Goal: Transaction & Acquisition: Purchase product/service

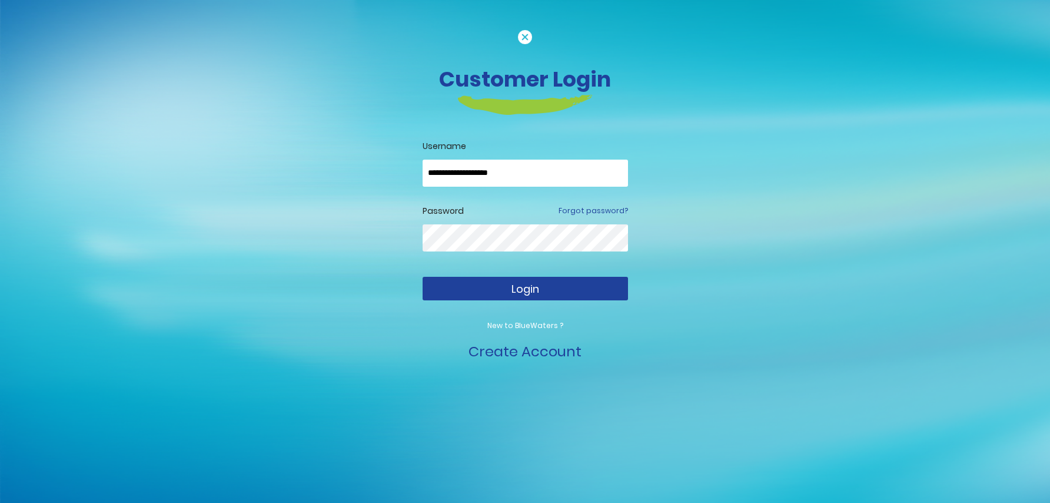
type input "**********"
click at [489, 292] on button "Login" at bounding box center [525, 289] width 205 height 24
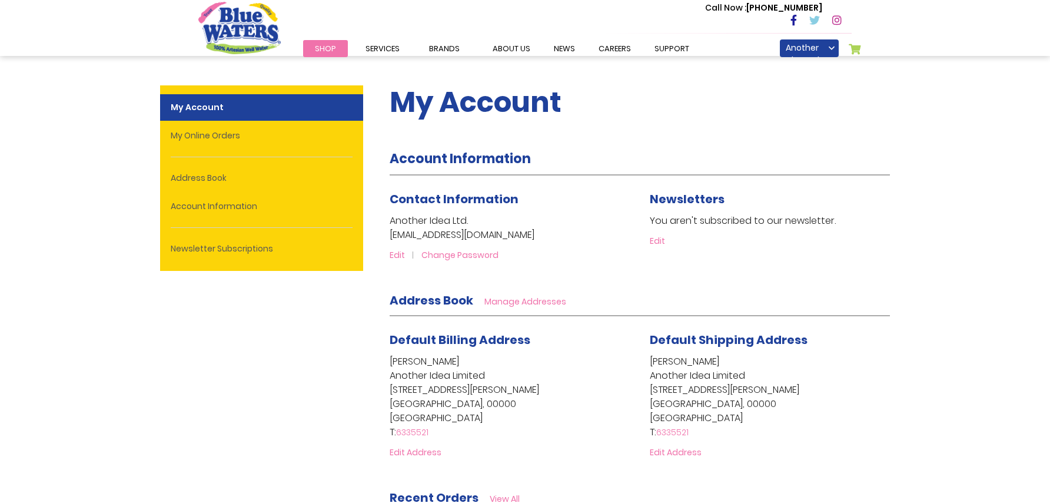
click at [323, 46] on span "Shop" at bounding box center [325, 48] width 21 height 11
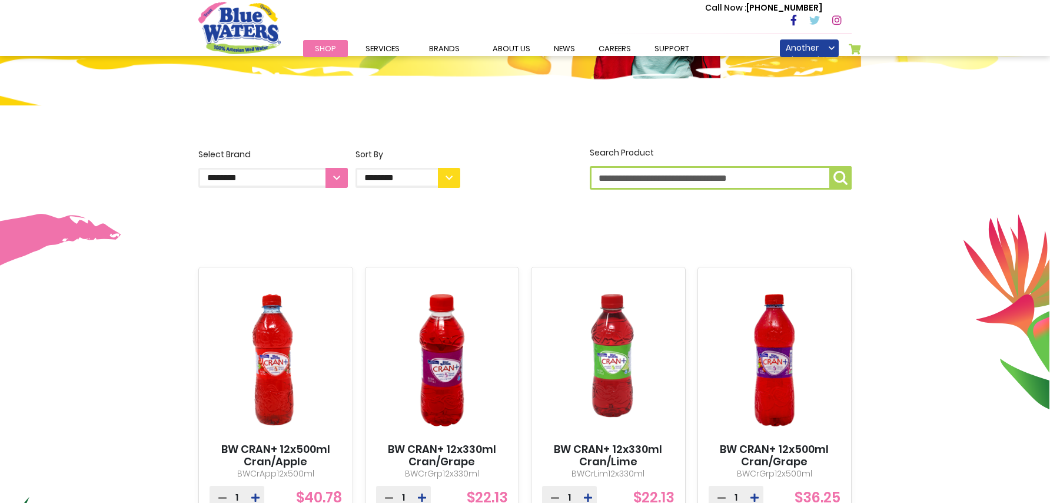
scroll to position [104, 0]
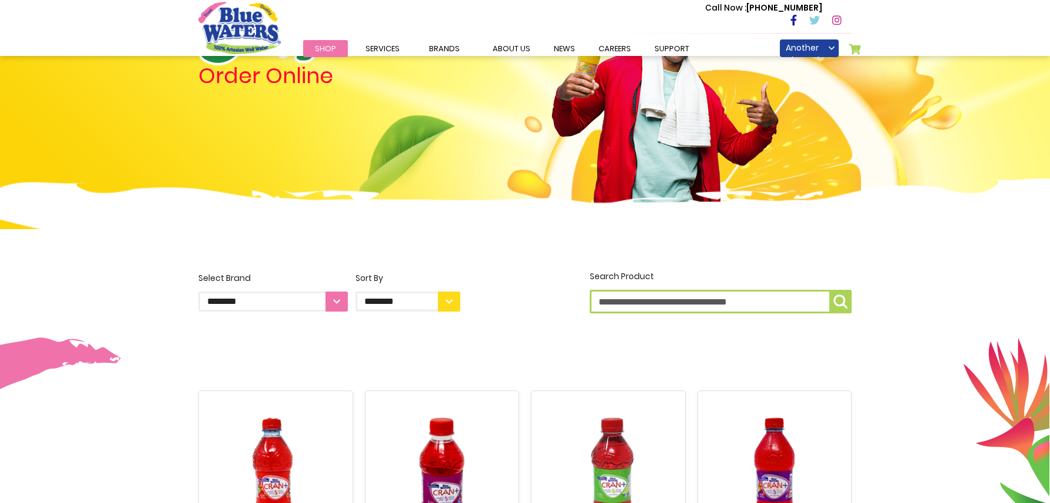
click at [338, 308] on select "**********" at bounding box center [273, 301] width 150 height 20
select select "**********"
click at [0, 0] on option "**********" at bounding box center [0, 0] width 0 height 0
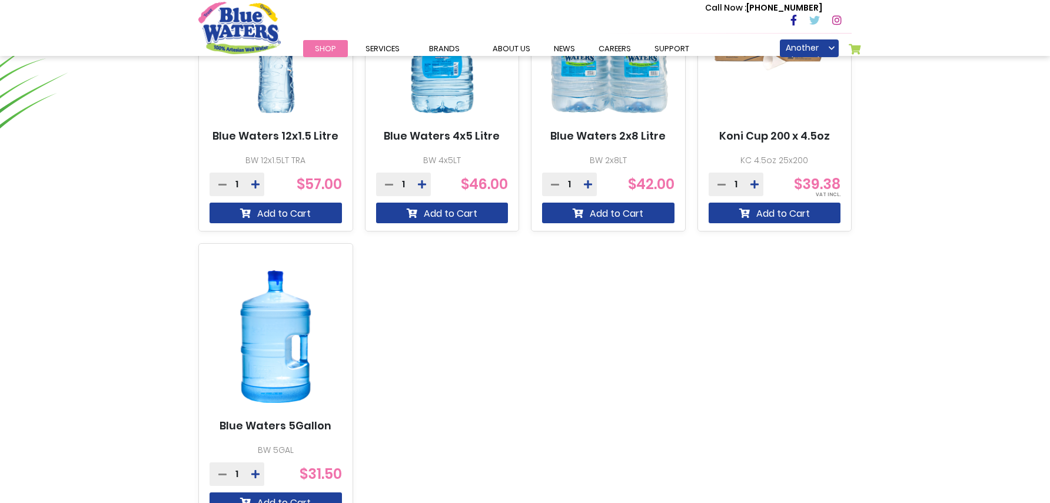
scroll to position [951, 0]
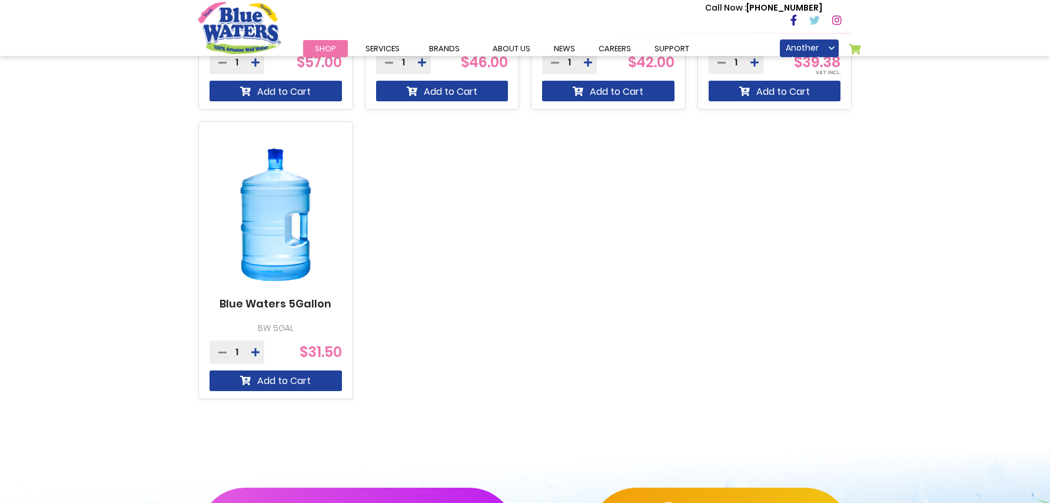
click at [254, 353] on icon at bounding box center [255, 351] width 8 height 9
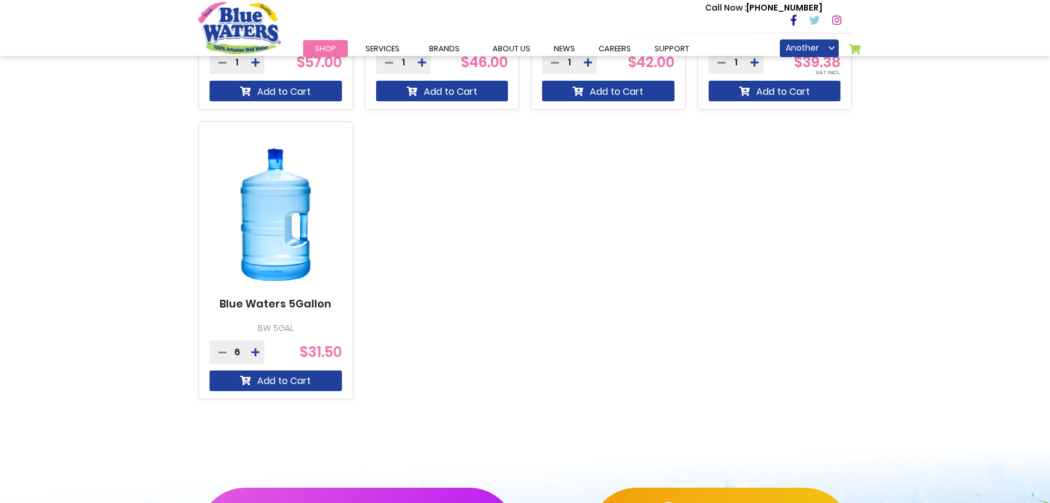
click at [254, 353] on icon at bounding box center [255, 351] width 8 height 9
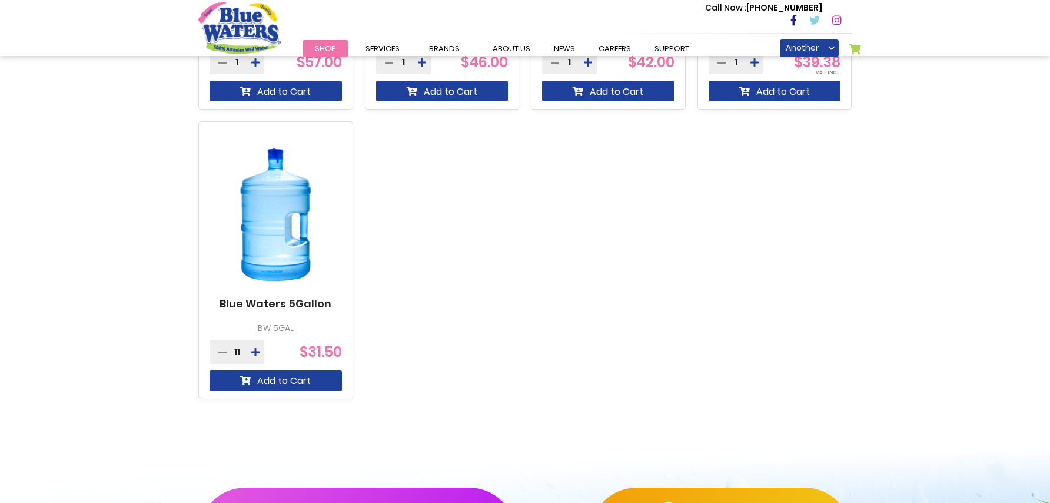
click at [254, 353] on icon at bounding box center [255, 351] width 8 height 9
click at [254, 380] on button "Add to Cart" at bounding box center [276, 380] width 132 height 21
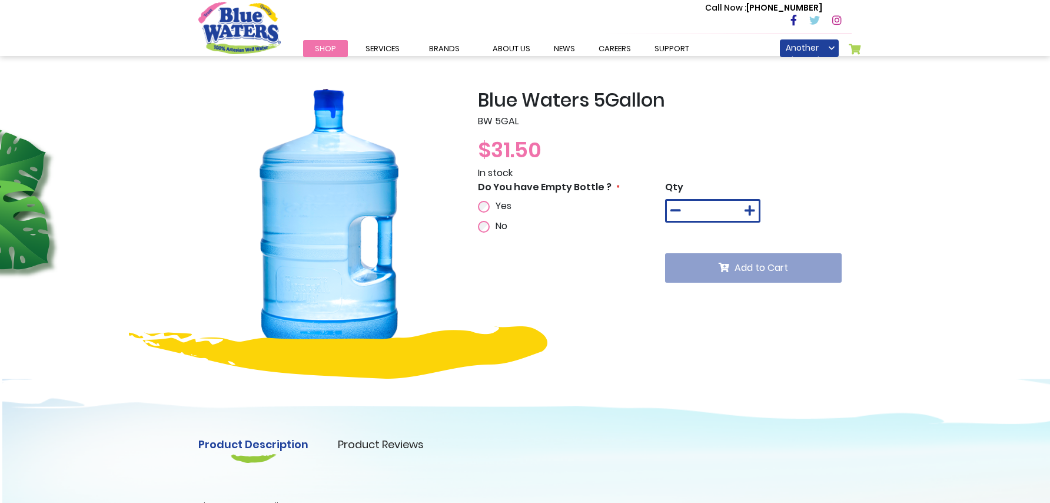
click at [750, 214] on icon at bounding box center [750, 211] width 11 height 12
click at [750, 214] on div "Qty *" at bounding box center [758, 201] width 187 height 42
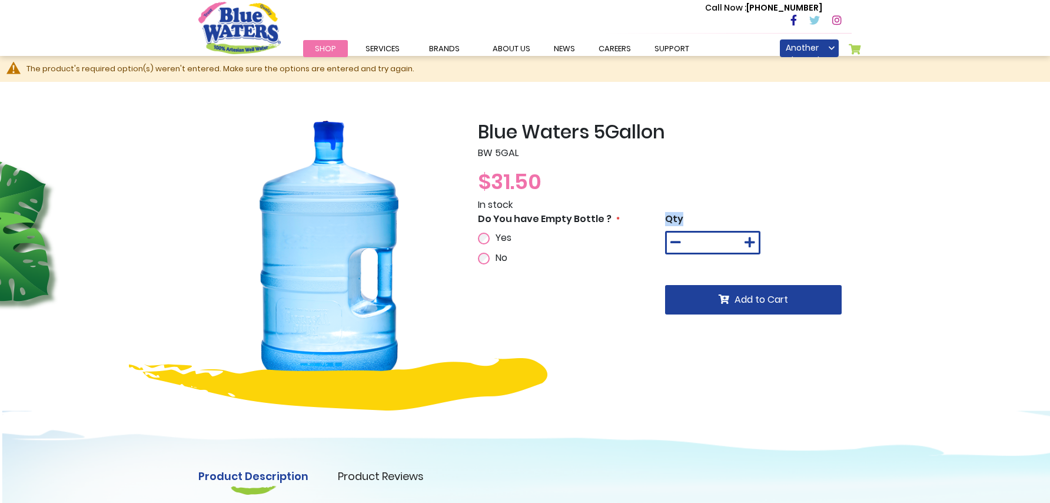
click at [750, 214] on div "Qty *" at bounding box center [758, 233] width 187 height 42
click at [755, 239] on button at bounding box center [750, 243] width 18 height 20
click at [755, 240] on icon at bounding box center [750, 243] width 11 height 12
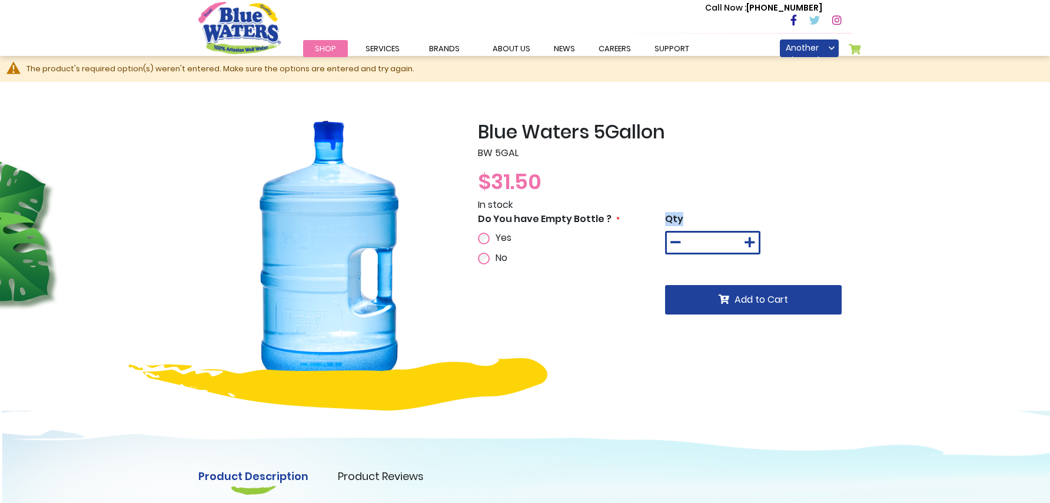
click at [755, 240] on icon at bounding box center [750, 243] width 11 height 12
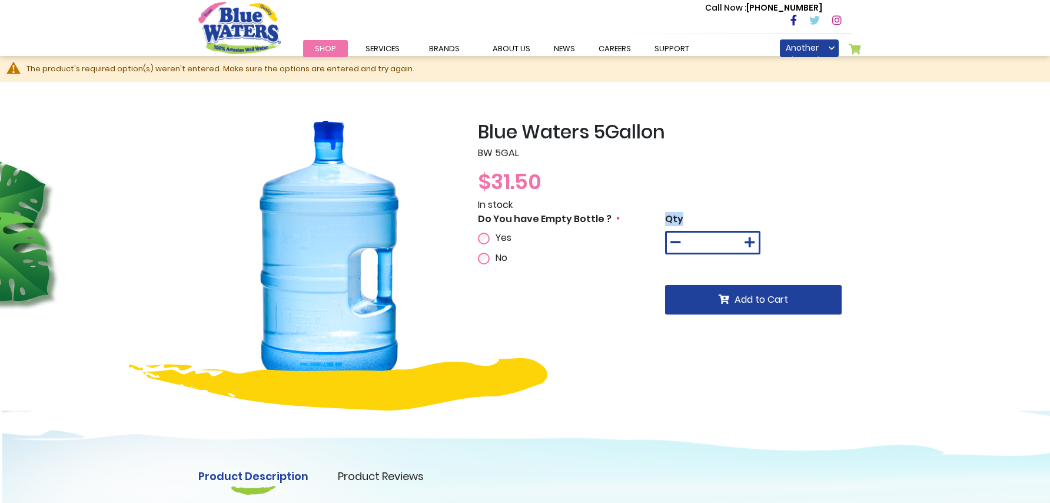
type input "**"
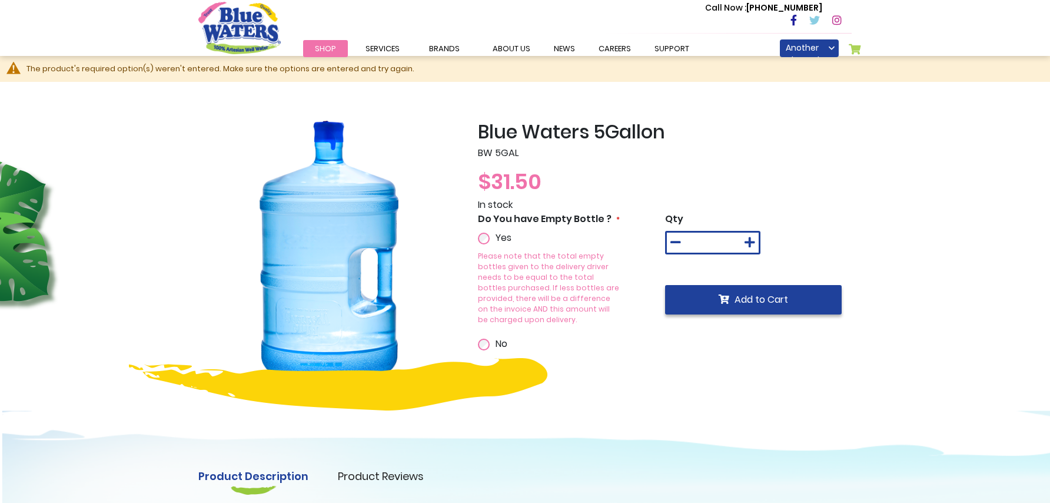
click at [757, 300] on span "Add to Cart" at bounding box center [762, 300] width 54 height 14
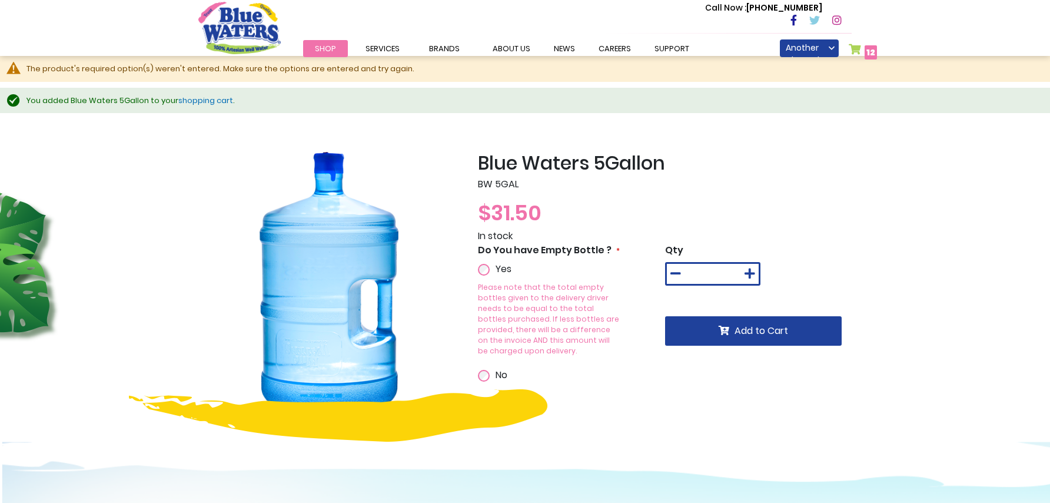
click at [863, 52] on link "My Cart 12 12 items" at bounding box center [863, 52] width 28 height 17
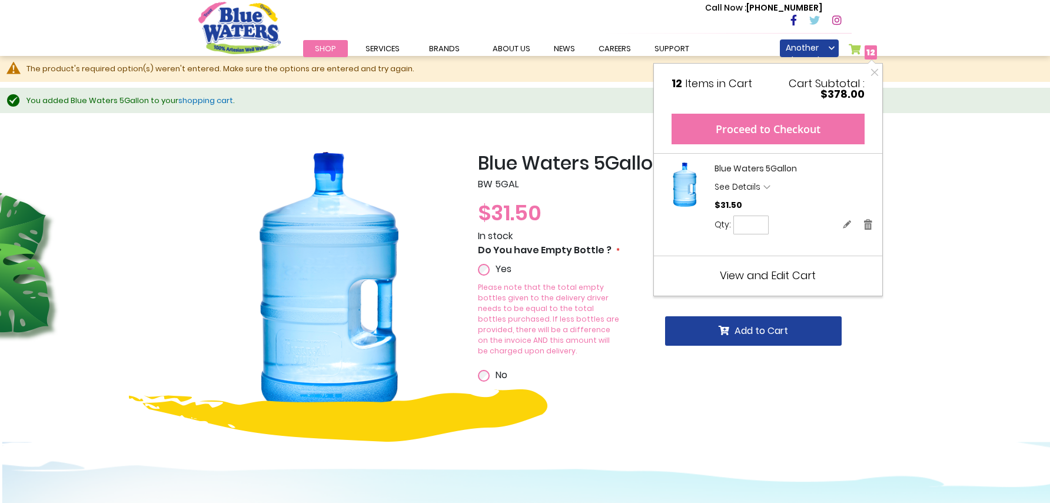
click at [770, 132] on button "Proceed to Checkout" at bounding box center [768, 129] width 193 height 31
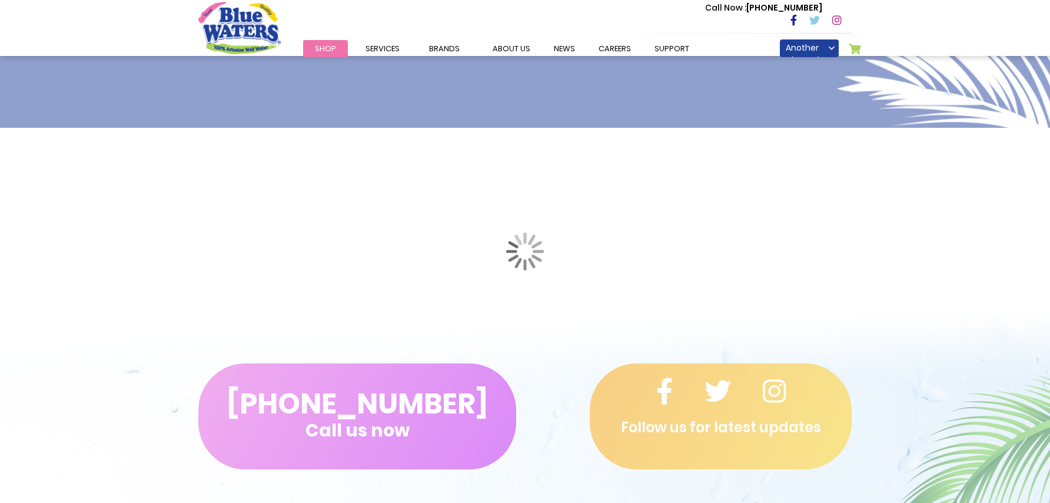
scroll to position [85, 0]
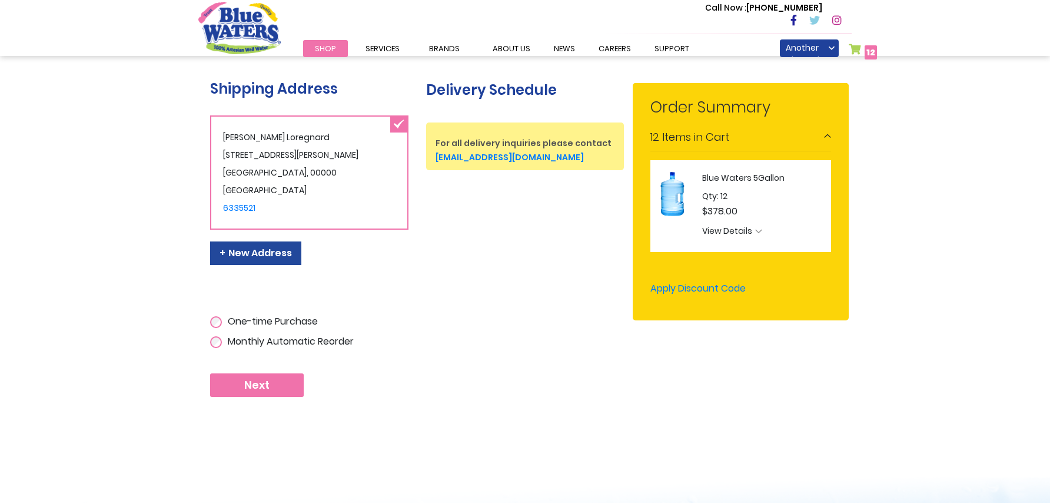
scroll to position [198, 0]
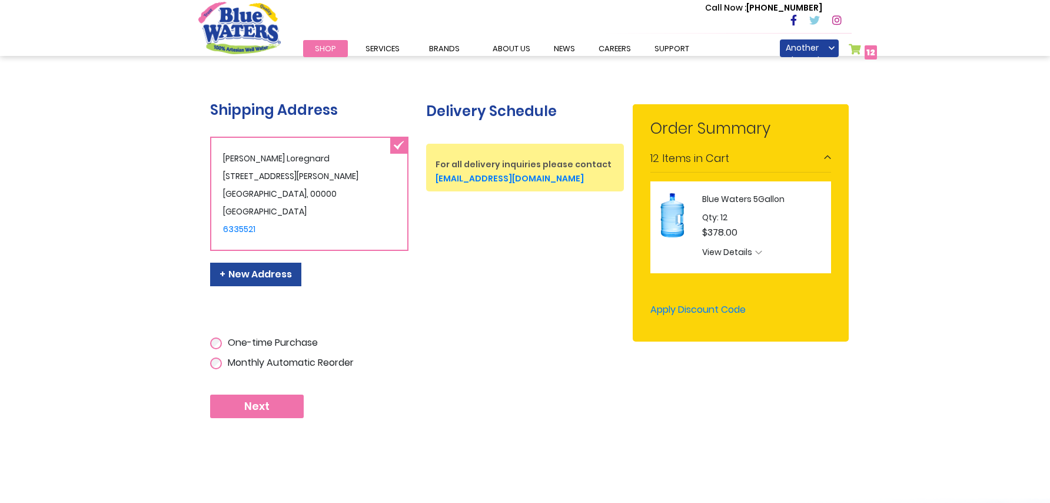
click at [261, 407] on span "Next" at bounding box center [256, 406] width 25 height 13
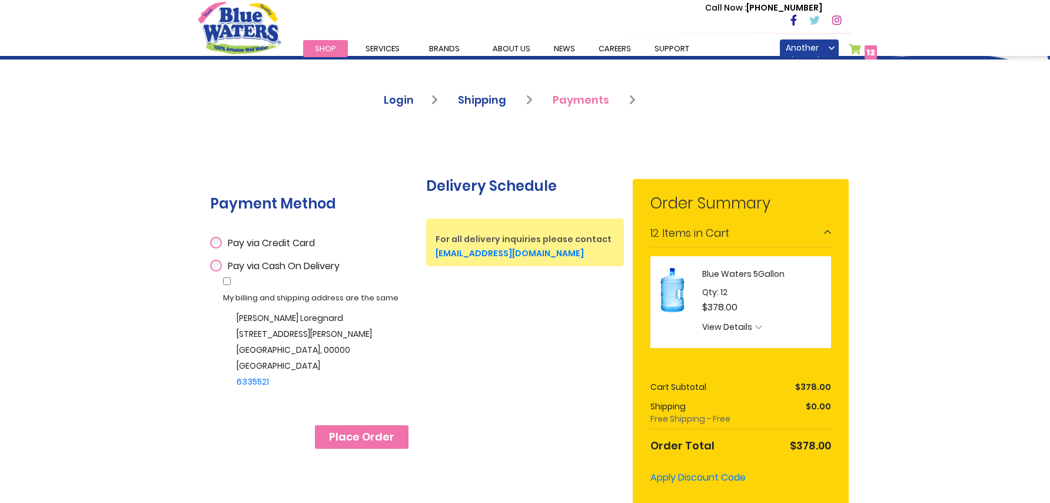
scroll to position [132, 0]
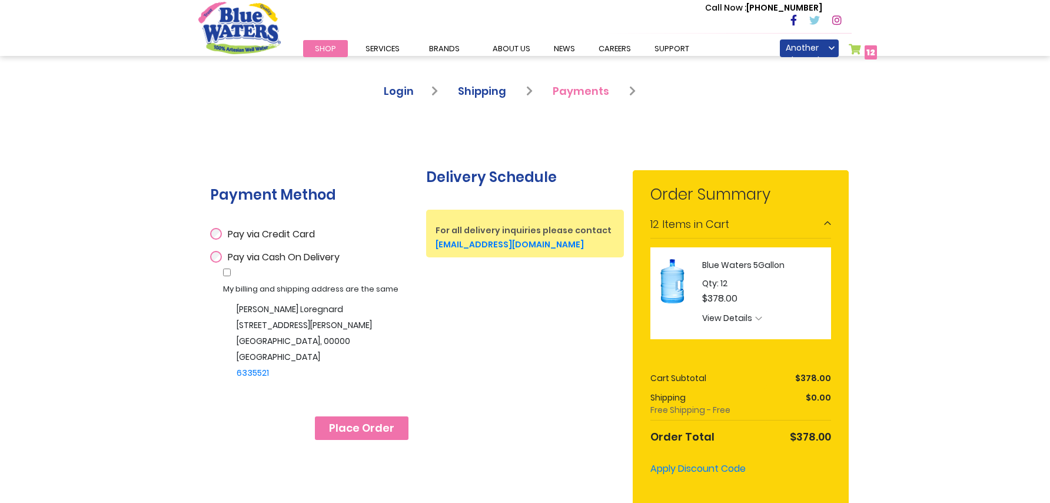
click at [363, 422] on span "Place Order" at bounding box center [361, 428] width 65 height 13
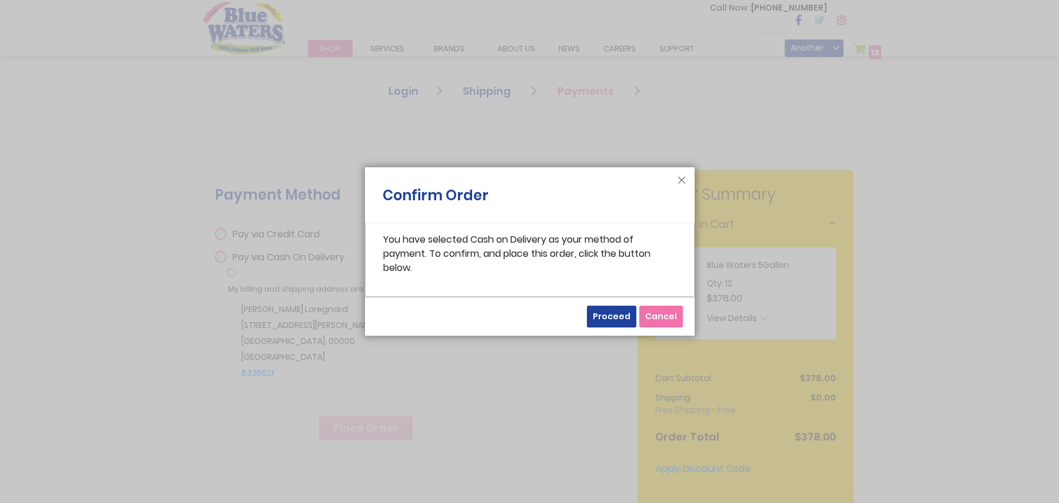
click at [619, 318] on span "Proceed" at bounding box center [612, 316] width 38 height 12
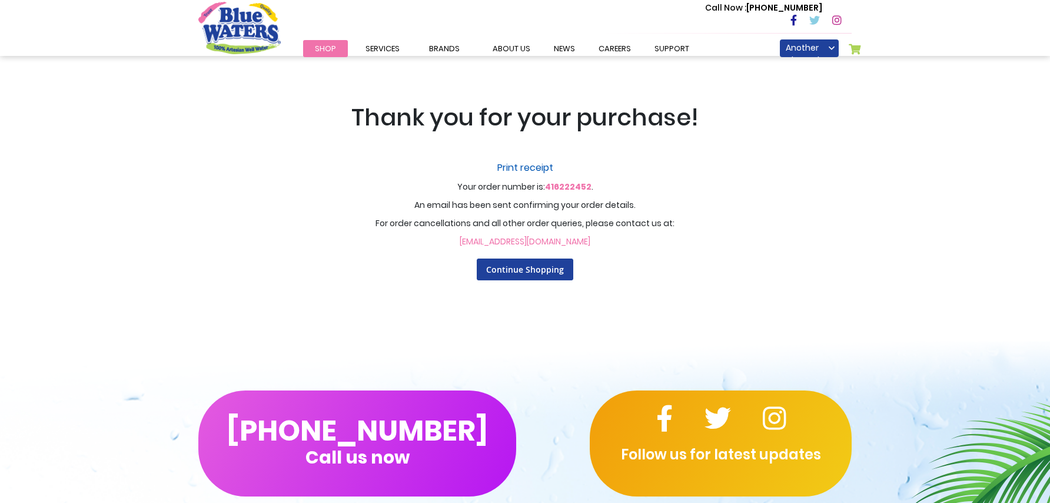
click at [519, 168] on link "Print receipt" at bounding box center [525, 168] width 730 height 14
click at [522, 264] on span "Continue Shopping" at bounding box center [525, 269] width 78 height 11
